Goal: Find contact information: Find contact information

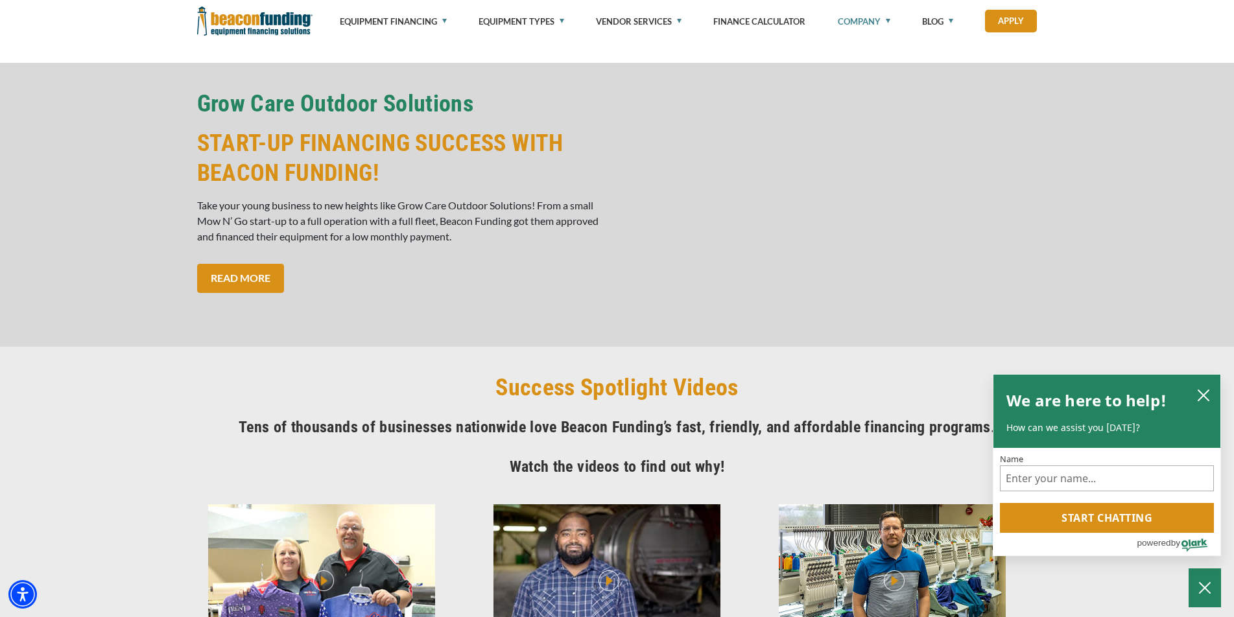
scroll to position [584, 0]
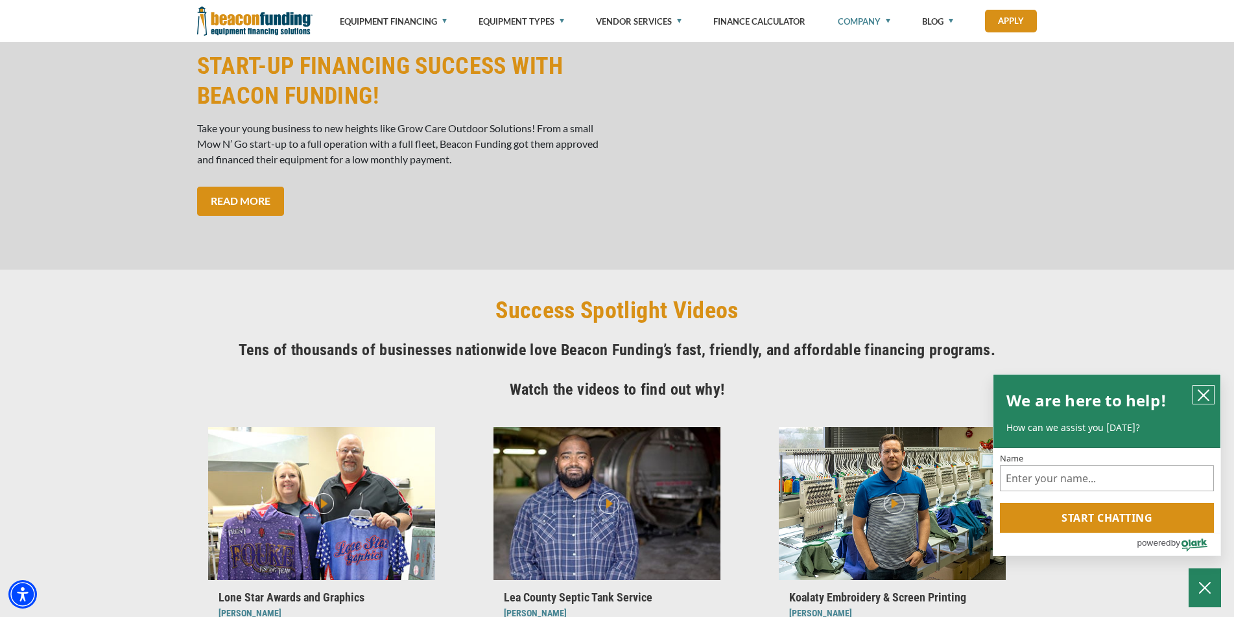
click at [1207, 393] on icon "close chatbox" at bounding box center [1203, 395] width 13 height 13
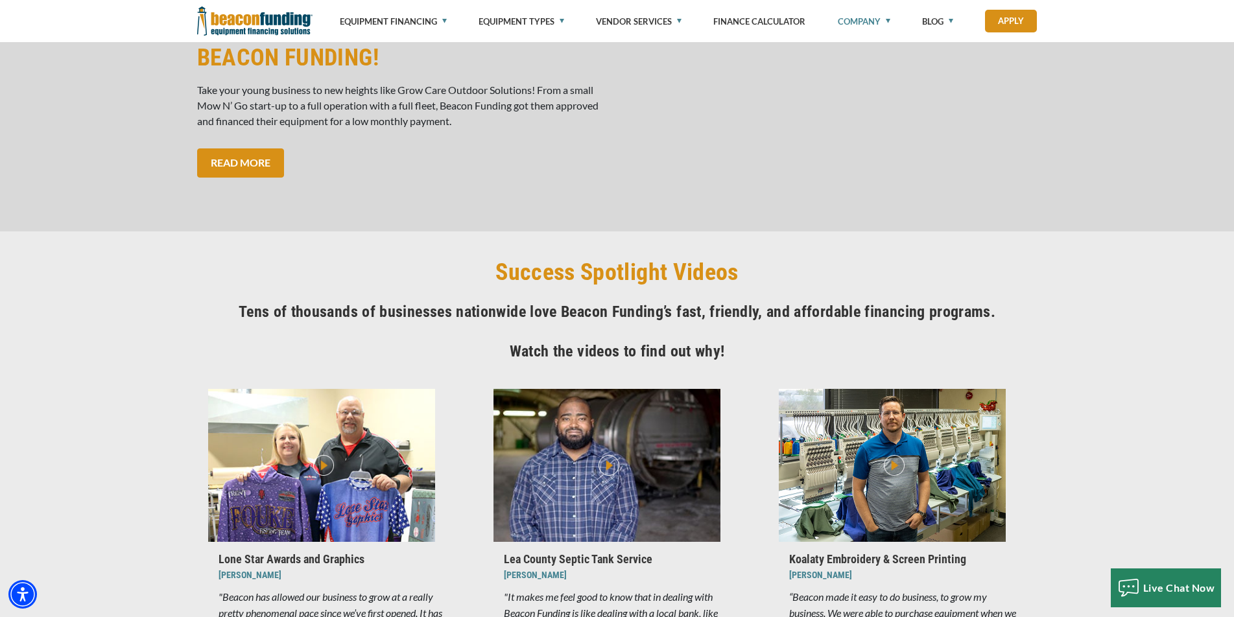
scroll to position [0, 0]
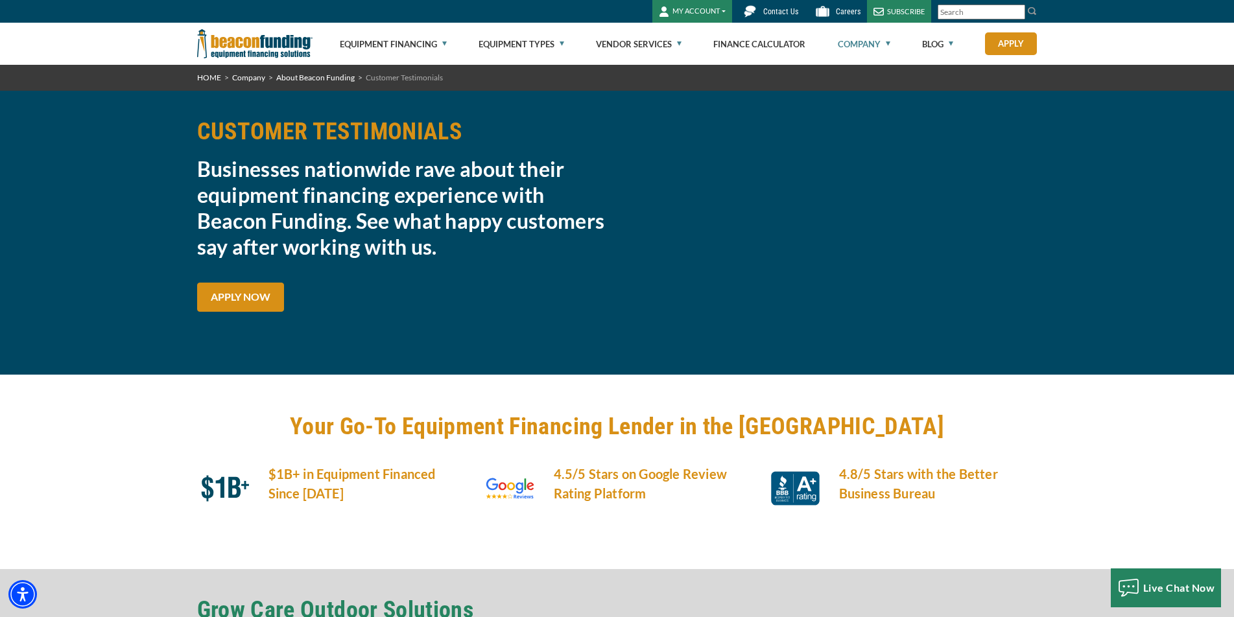
click at [776, 5] on link "Contact Us" at bounding box center [768, 11] width 73 height 23
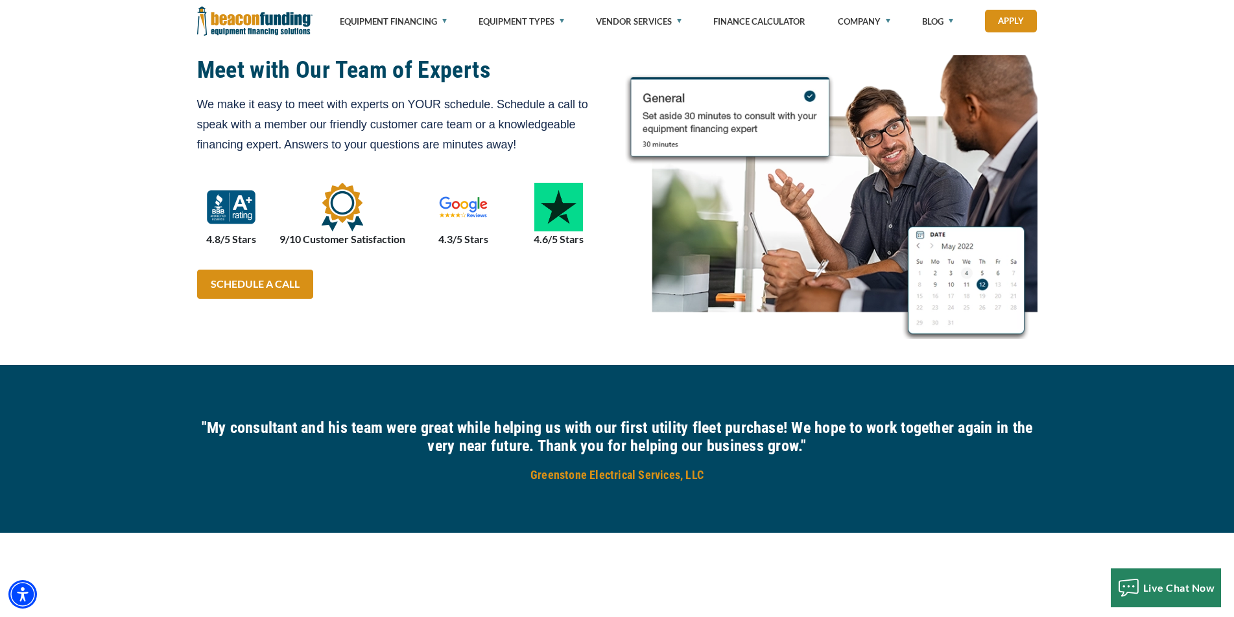
scroll to position [908, 0]
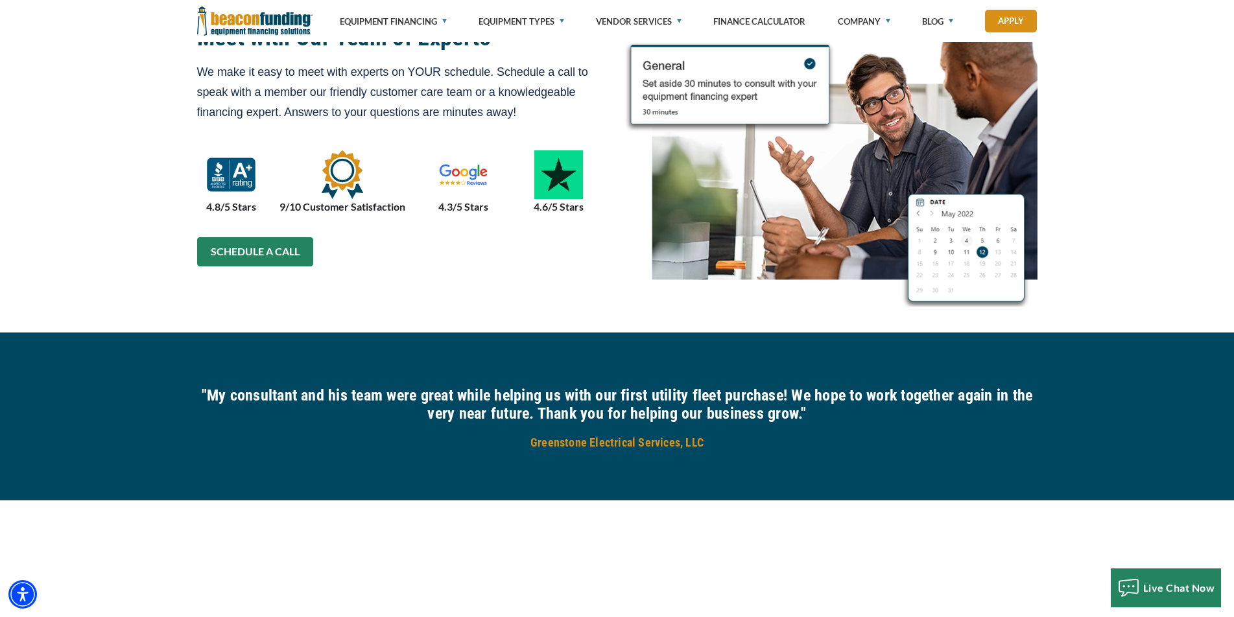
click at [273, 254] on link "SCHEDULE A CALL" at bounding box center [255, 251] width 116 height 29
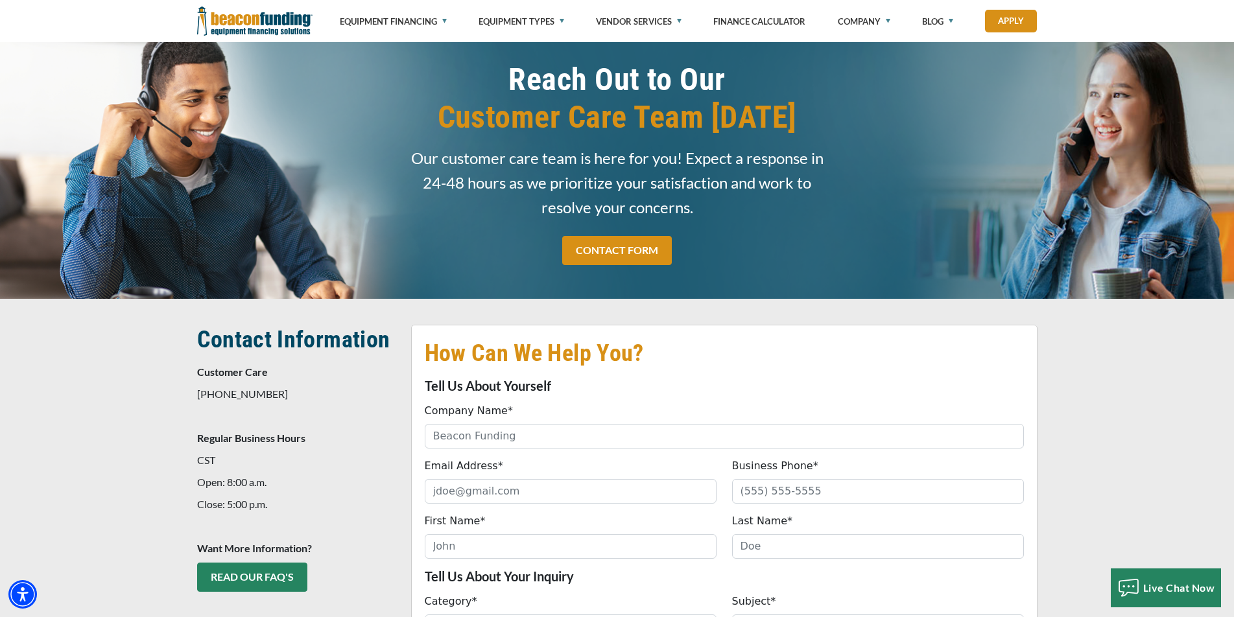
scroll to position [0, 0]
